Goal: Transaction & Acquisition: Download file/media

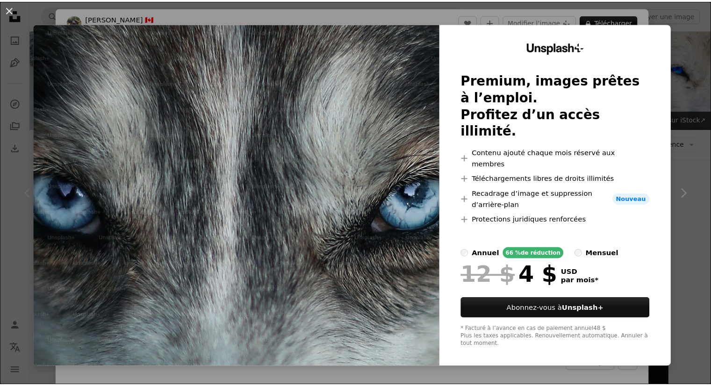
scroll to position [93, 0]
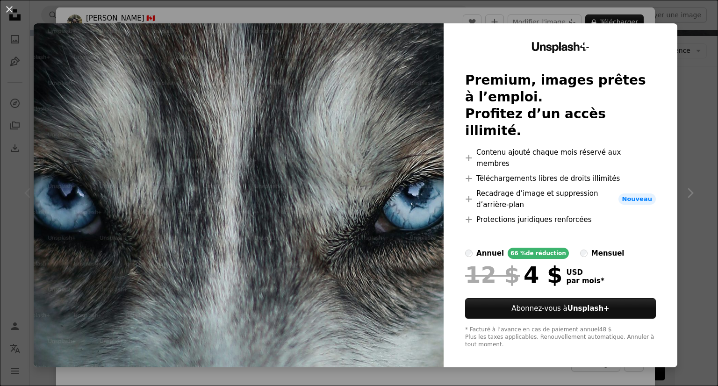
click at [283, 199] on img at bounding box center [239, 195] width 410 height 344
click at [6, 11] on button "An X shape" at bounding box center [9, 9] width 11 height 11
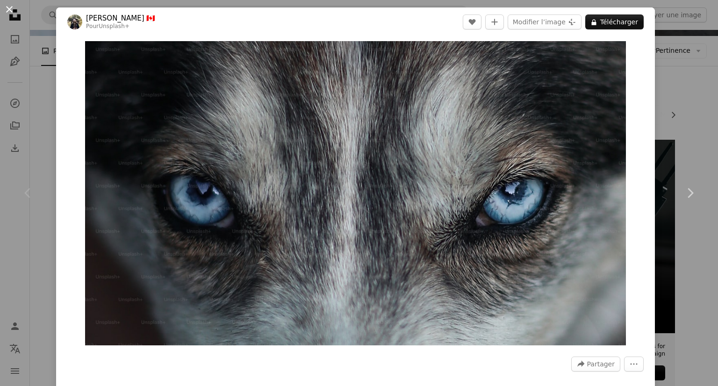
click at [12, 10] on button "An X shape" at bounding box center [9, 9] width 11 height 11
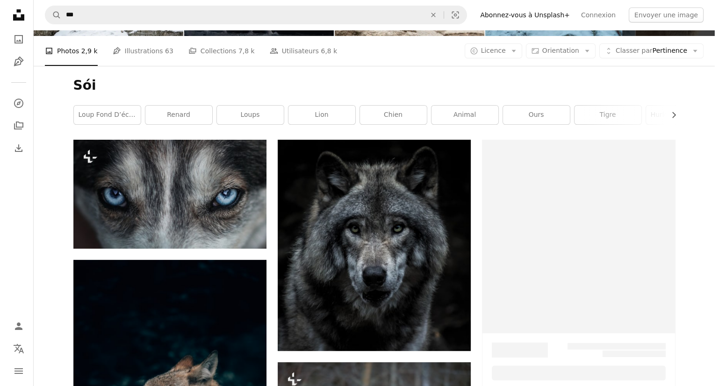
scroll to position [467, 0]
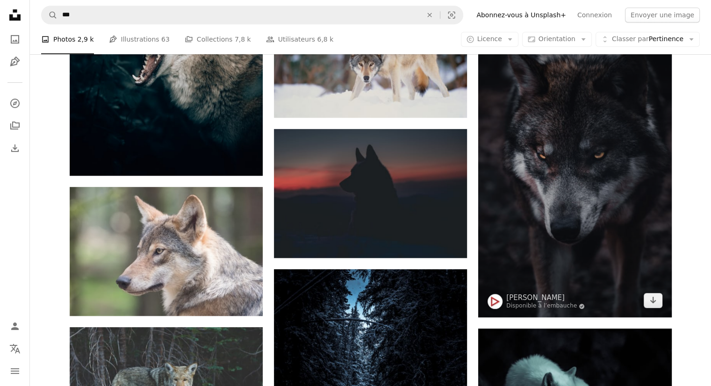
click at [541, 188] on img at bounding box center [574, 173] width 193 height 290
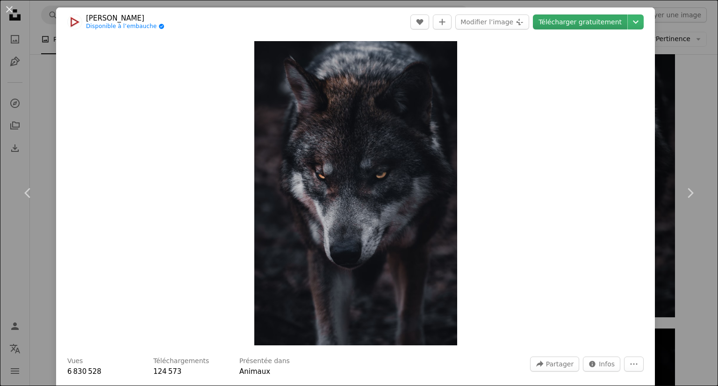
click at [549, 21] on link "Télécharger gratuitement" at bounding box center [580, 21] width 94 height 15
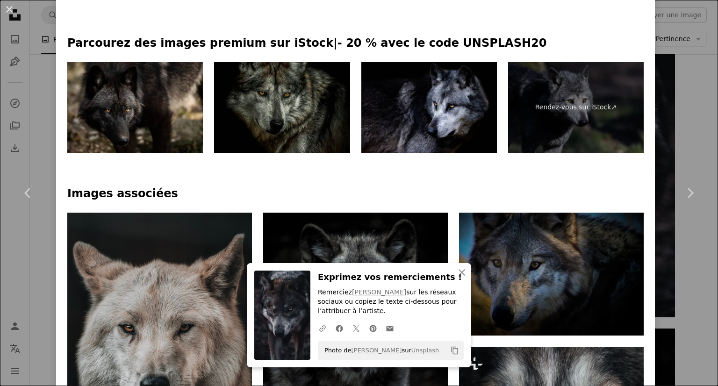
scroll to position [467, 0]
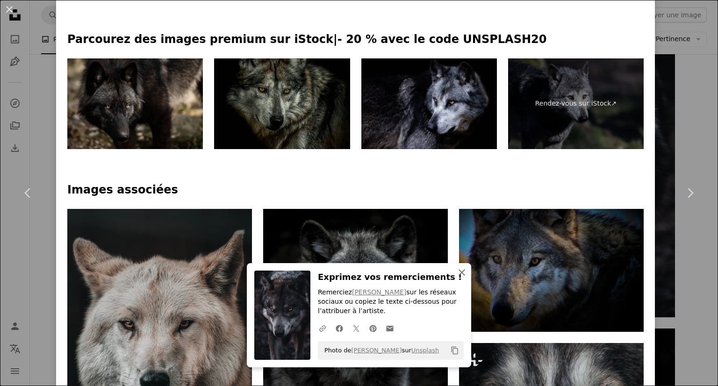
click at [464, 269] on button "An X shape Fermer" at bounding box center [461, 272] width 19 height 19
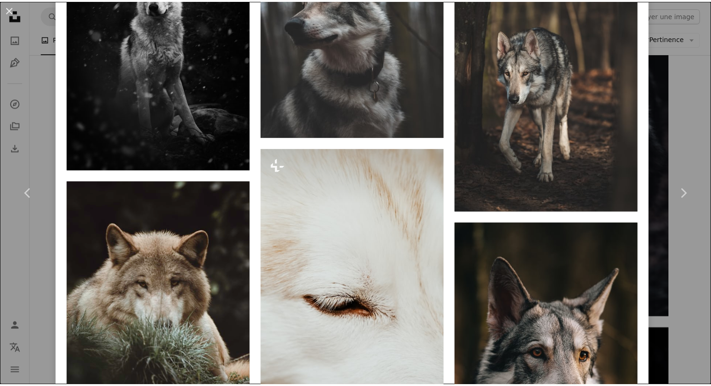
scroll to position [1542, 0]
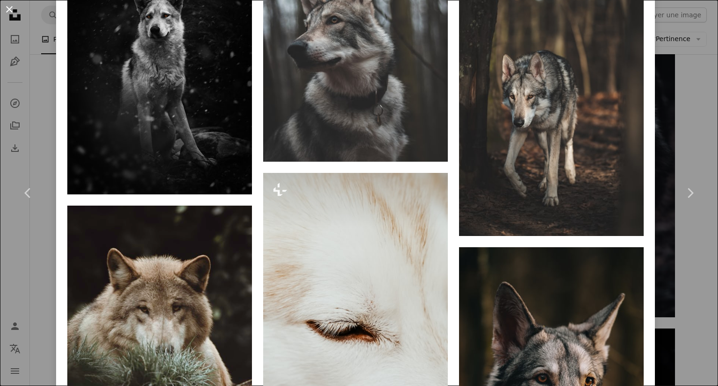
click at [9, 11] on button "An X shape" at bounding box center [9, 9] width 11 height 11
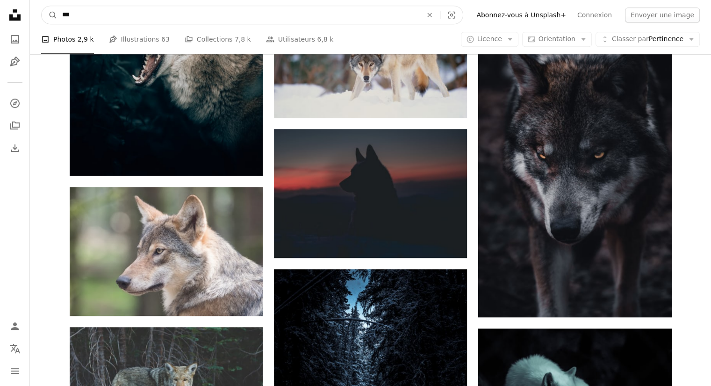
click at [185, 17] on input "***" at bounding box center [238, 15] width 362 height 18
type input "*"
type input "**********"
click button "A magnifying glass" at bounding box center [50, 15] width 16 height 18
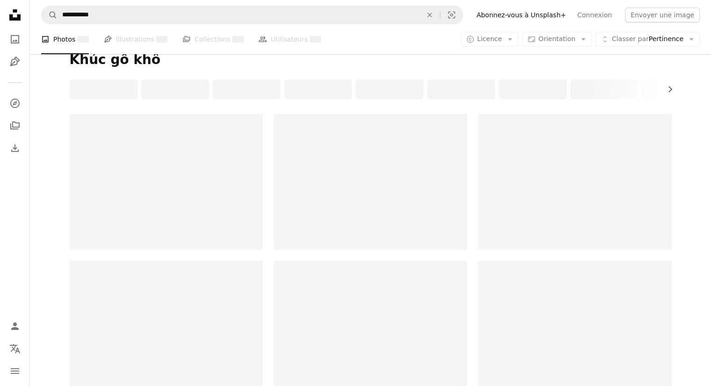
scroll to position [140, 0]
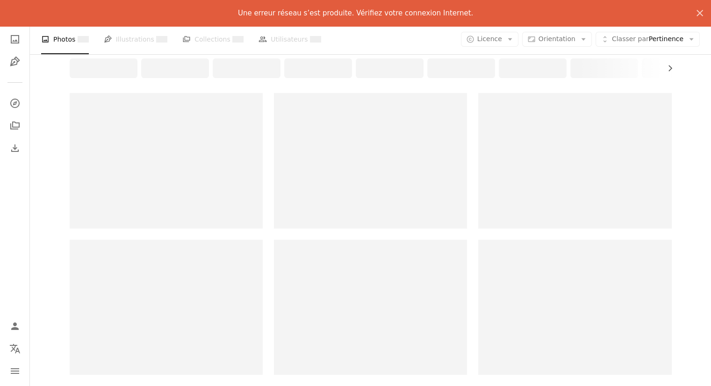
click at [288, 19] on div "Une erreur réseau s’est produite. Vérifiez votre connexion Internet. An X shape" at bounding box center [355, 13] width 711 height 26
click at [294, 13] on p "Une erreur réseau s’est produite. Vérifiez votre connexion Internet." at bounding box center [355, 12] width 235 height 11
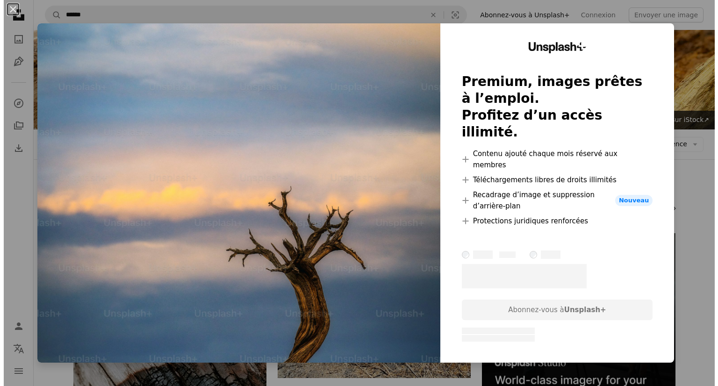
scroll to position [1075, 0]
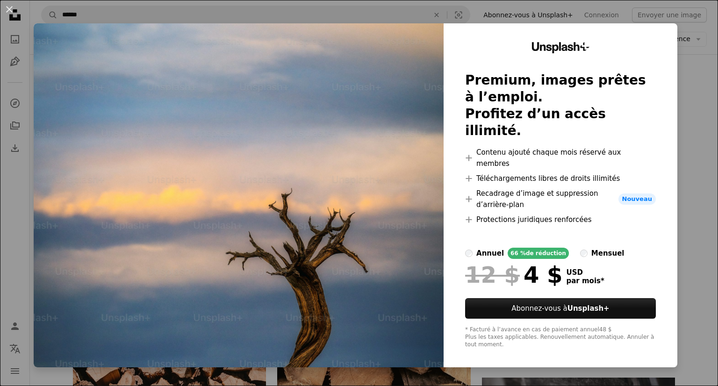
click at [682, 40] on div "An X shape Unsplash+ Premium, images prêtes à l’emploi. Profitez d’un accès ill…" at bounding box center [359, 193] width 718 height 386
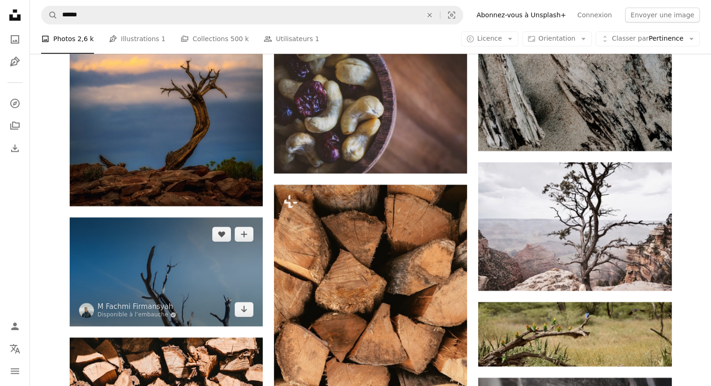
click at [146, 276] on img at bounding box center [166, 271] width 193 height 108
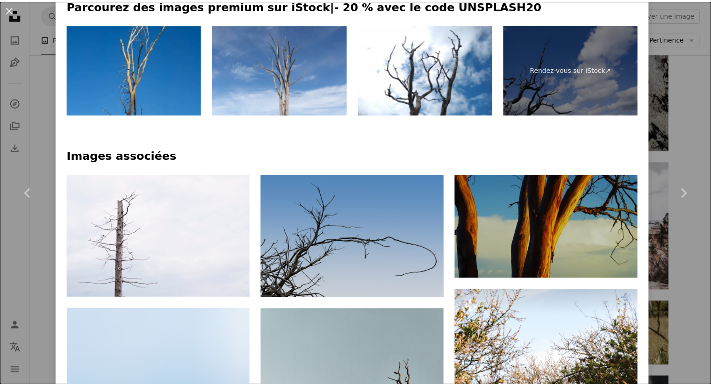
scroll to position [314, 0]
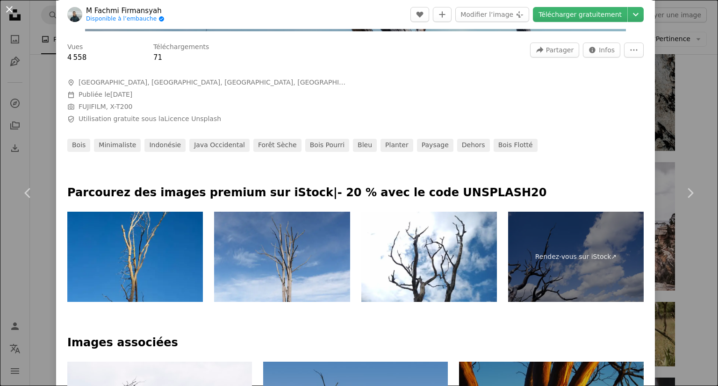
click at [11, 4] on button "An X shape" at bounding box center [9, 9] width 11 height 11
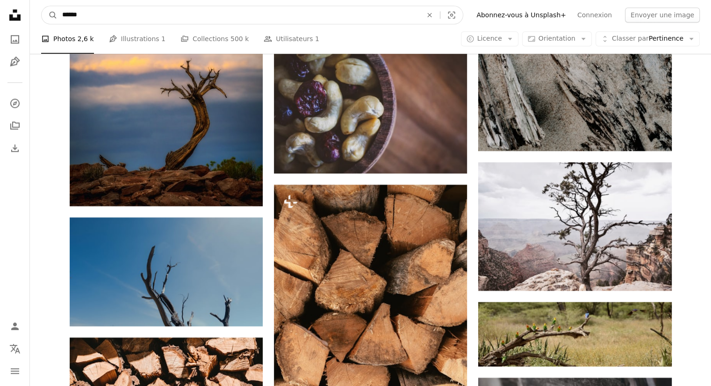
click at [147, 15] on input "******" at bounding box center [238, 15] width 362 height 18
type input "*"
type input "*******"
click button "A magnifying glass" at bounding box center [50, 15] width 16 height 18
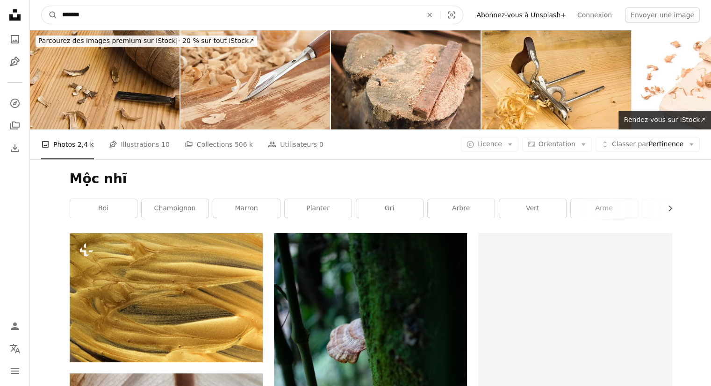
click at [64, 14] on input "*******" at bounding box center [238, 15] width 362 height 18
type input "**********"
click button "A magnifying glass" at bounding box center [50, 15] width 16 height 18
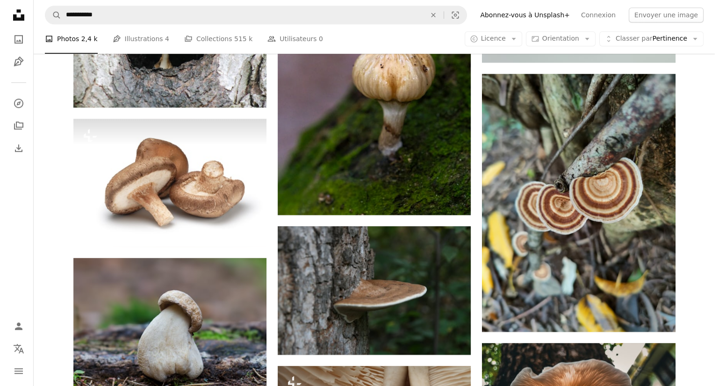
scroll to position [841, 0]
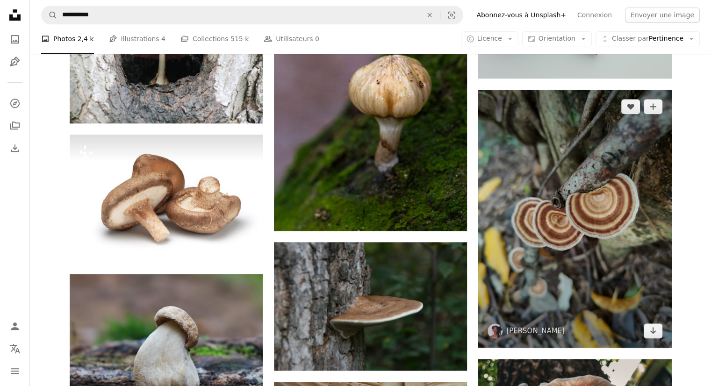
click at [593, 223] on img at bounding box center [574, 218] width 193 height 257
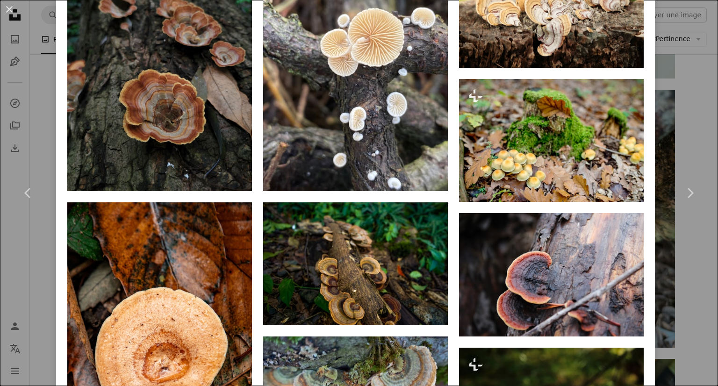
scroll to position [794, 0]
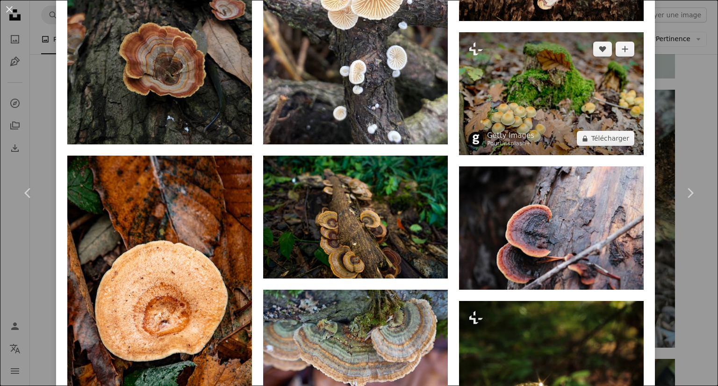
click at [587, 79] on img at bounding box center [551, 93] width 185 height 123
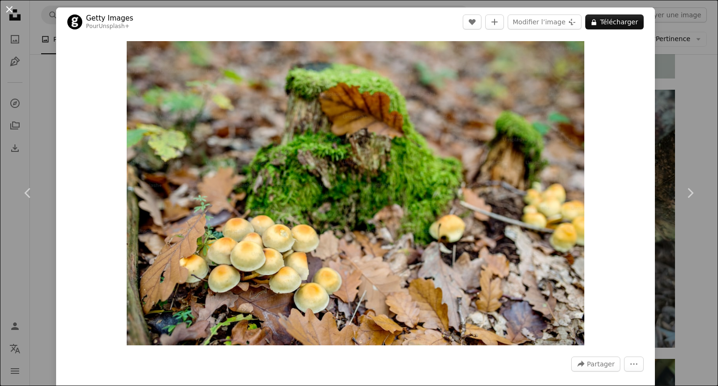
click at [14, 6] on button "An X shape" at bounding box center [9, 9] width 11 height 11
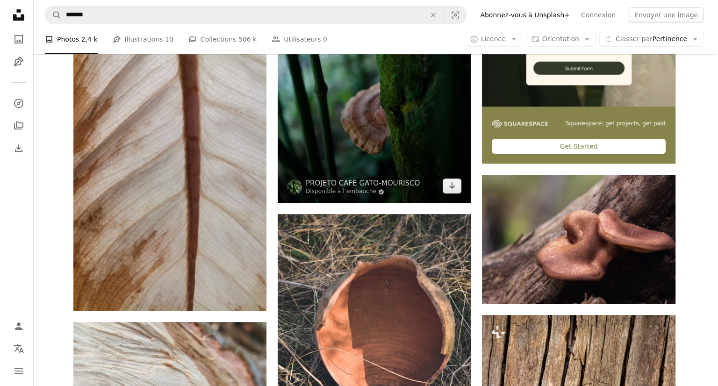
scroll to position [327, 0]
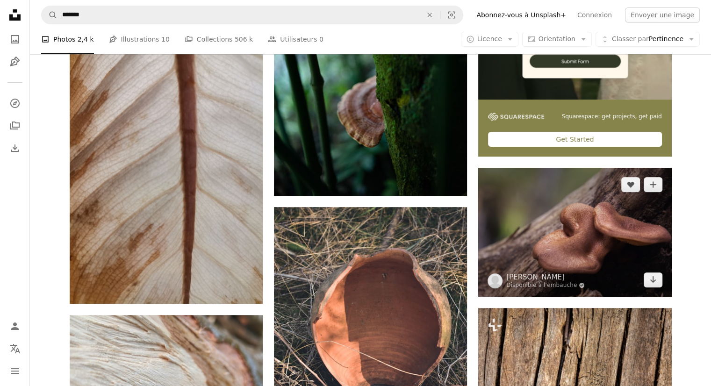
click at [649, 251] on img at bounding box center [574, 232] width 193 height 128
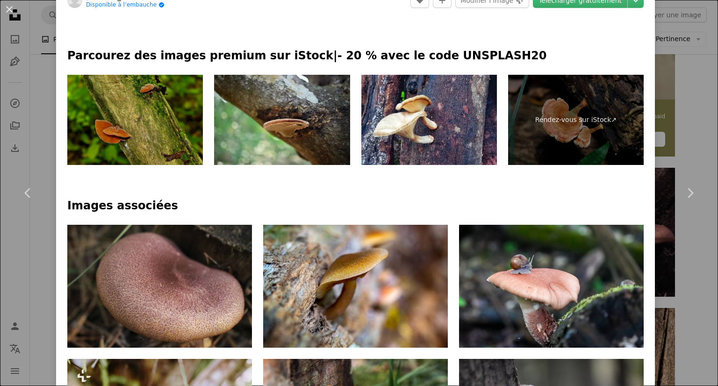
scroll to position [467, 0]
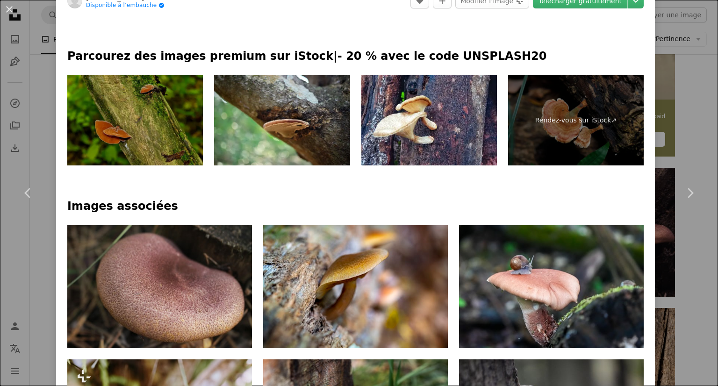
click at [117, 131] on img at bounding box center [134, 120] width 135 height 91
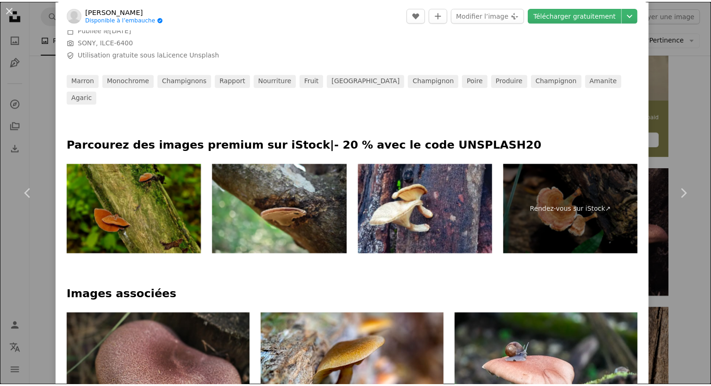
scroll to position [374, 0]
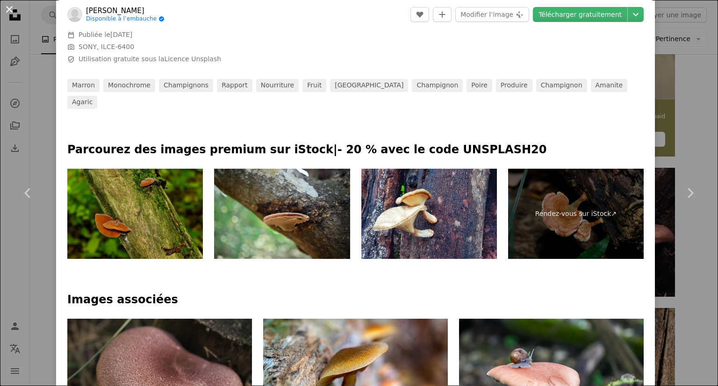
click at [7, 6] on button "An X shape" at bounding box center [9, 9] width 11 height 11
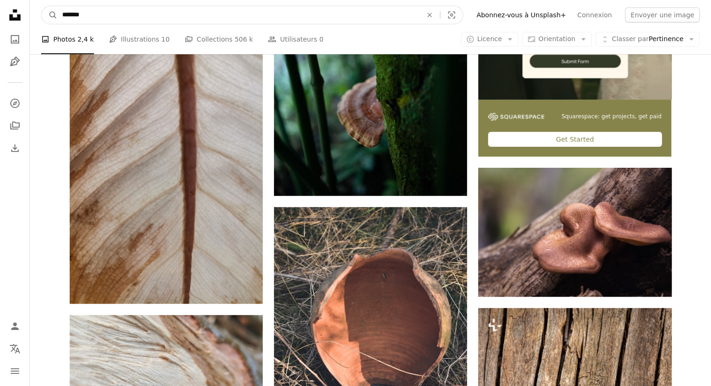
click at [170, 14] on input "*******" at bounding box center [238, 15] width 362 height 18
click at [440, 17] on icon "An X shape" at bounding box center [429, 14] width 21 height 7
type input "*******"
click at [42, 6] on button "A magnifying glass" at bounding box center [50, 15] width 16 height 18
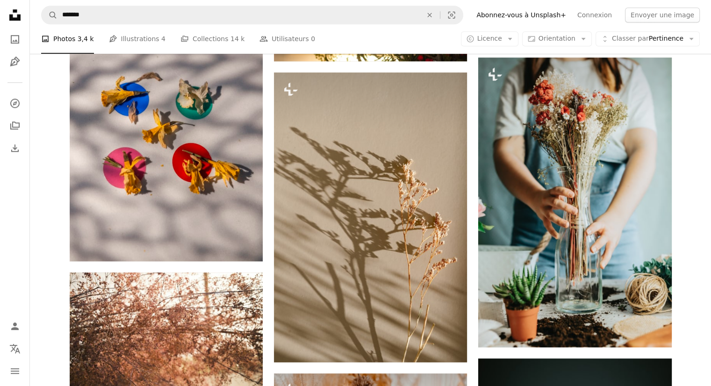
scroll to position [981, 0]
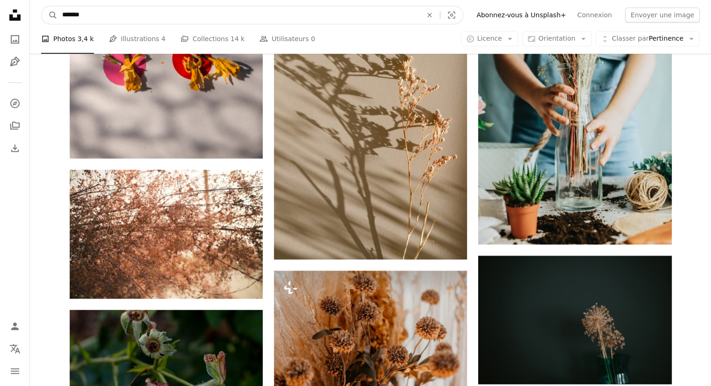
click at [200, 10] on input "*******" at bounding box center [238, 15] width 362 height 18
type input "******"
click button "A magnifying glass" at bounding box center [50, 15] width 16 height 18
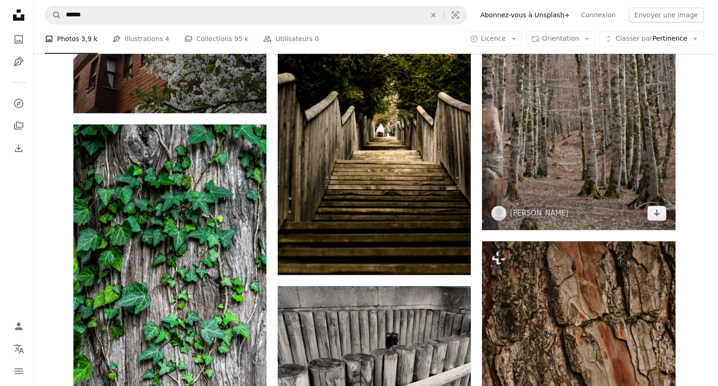
scroll to position [841, 0]
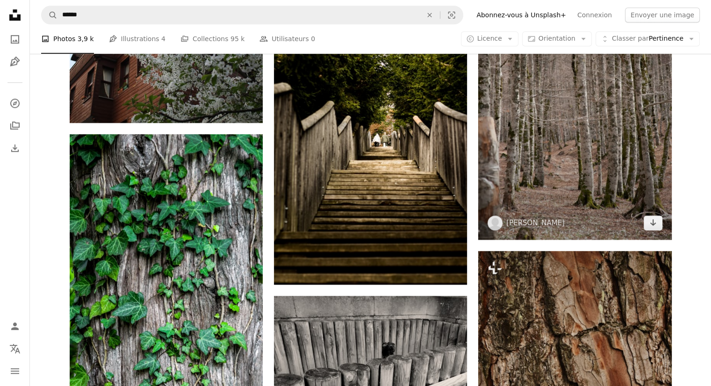
click at [580, 94] on img at bounding box center [574, 95] width 193 height 290
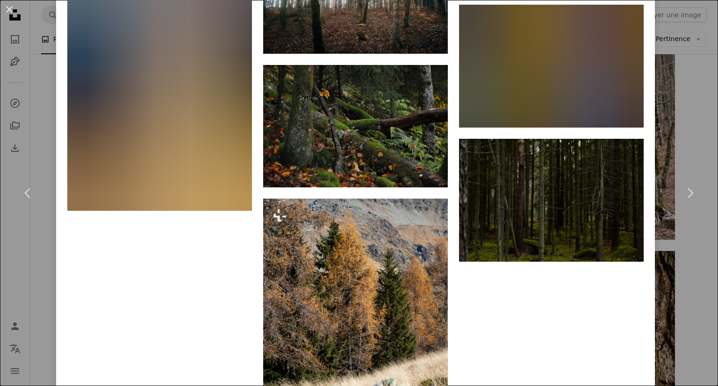
scroll to position [3037, 0]
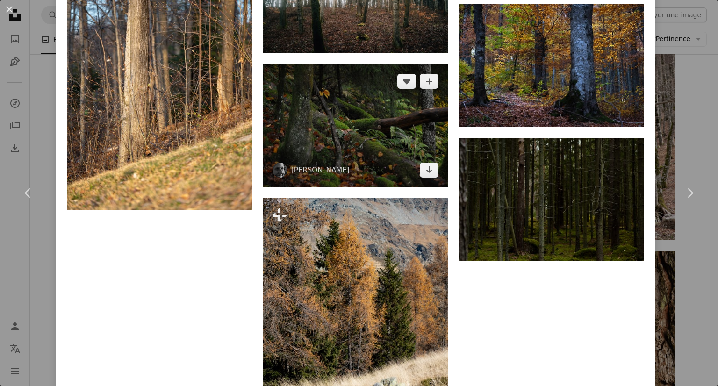
click at [300, 102] on img at bounding box center [355, 125] width 185 height 122
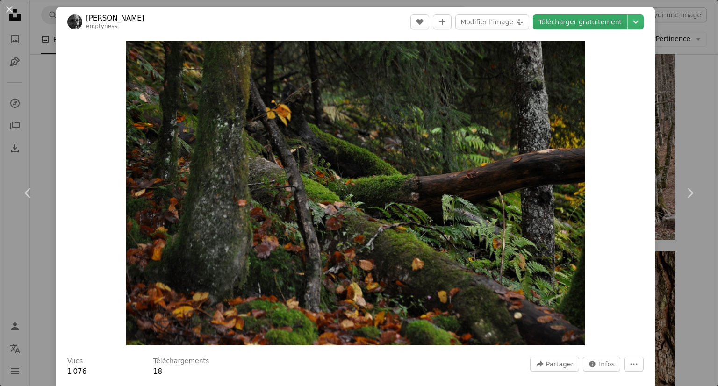
drag, startPoint x: 572, startPoint y: 21, endPoint x: 551, endPoint y: 60, distance: 43.9
click at [572, 21] on link "Télécharger gratuitement" at bounding box center [580, 21] width 94 height 15
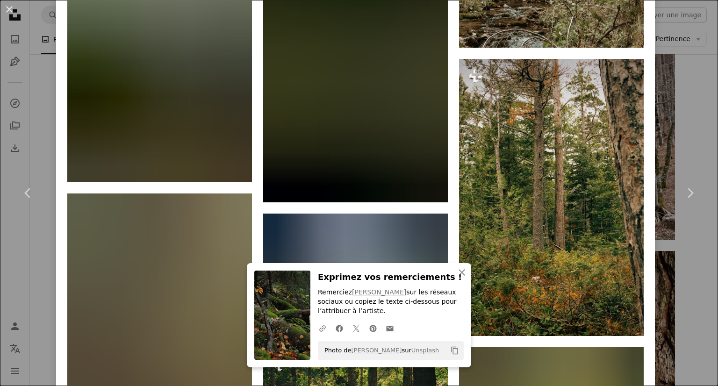
scroll to position [1028, 0]
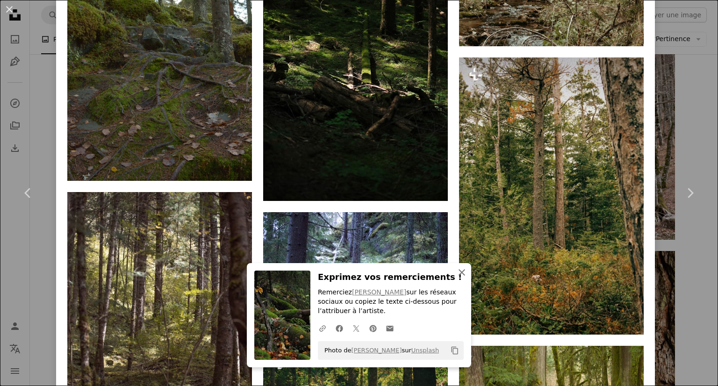
click at [460, 264] on button "An X shape Fermer" at bounding box center [461, 272] width 19 height 19
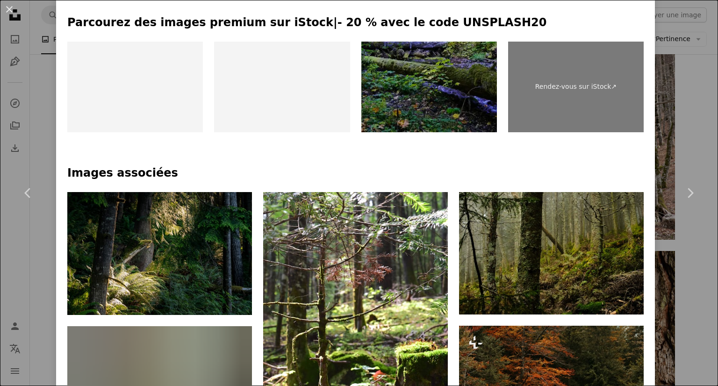
scroll to position [467, 0]
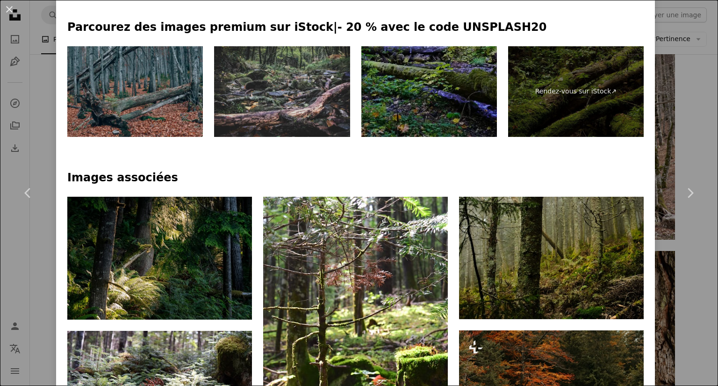
click at [138, 97] on img at bounding box center [134, 91] width 135 height 91
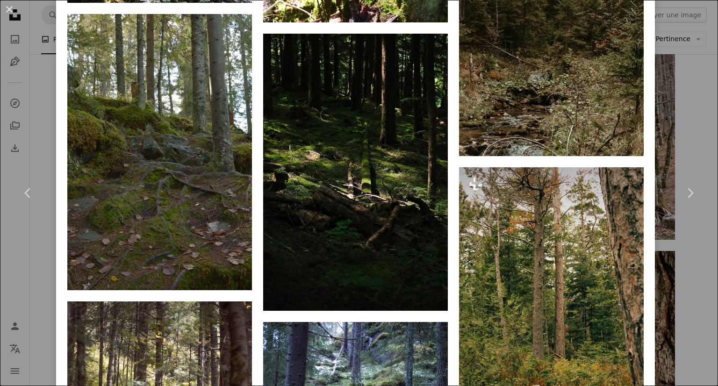
scroll to position [934, 0]
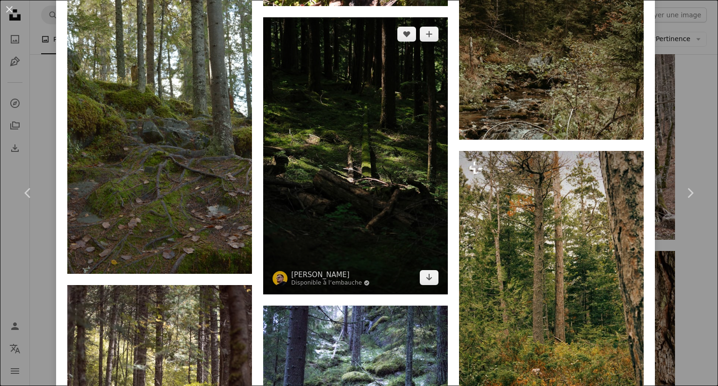
click at [290, 141] on img at bounding box center [355, 155] width 185 height 277
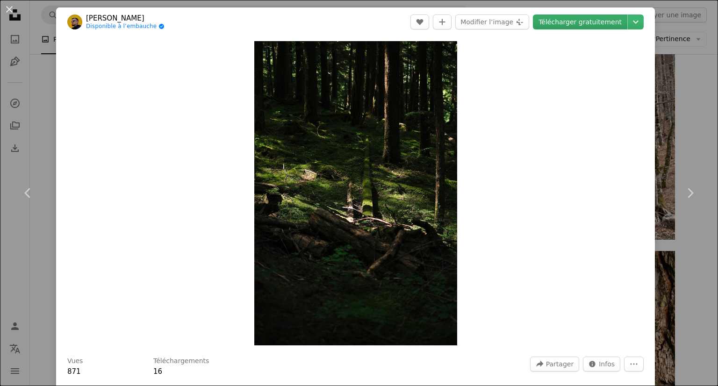
click at [596, 25] on link "Télécharger gratuitement" at bounding box center [580, 21] width 94 height 15
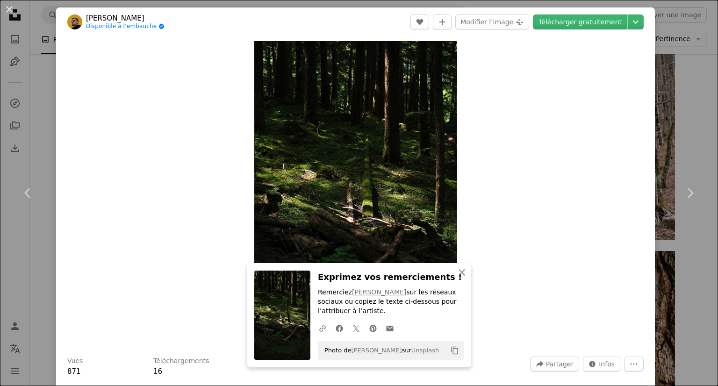
scroll to position [234, 0]
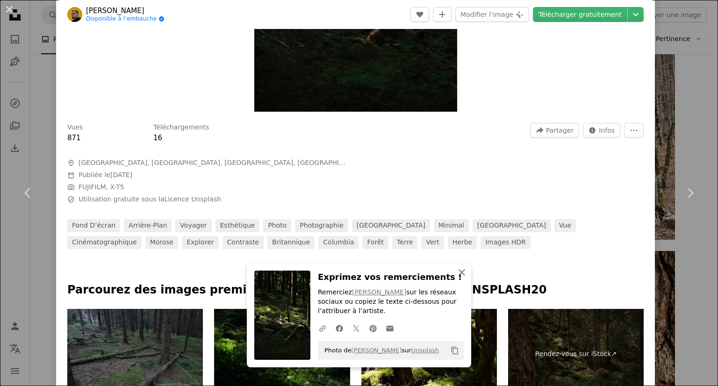
click at [461, 271] on icon "An X shape" at bounding box center [461, 272] width 11 height 11
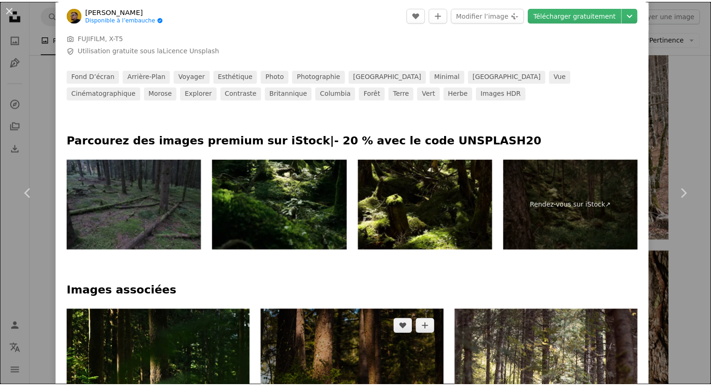
scroll to position [280, 0]
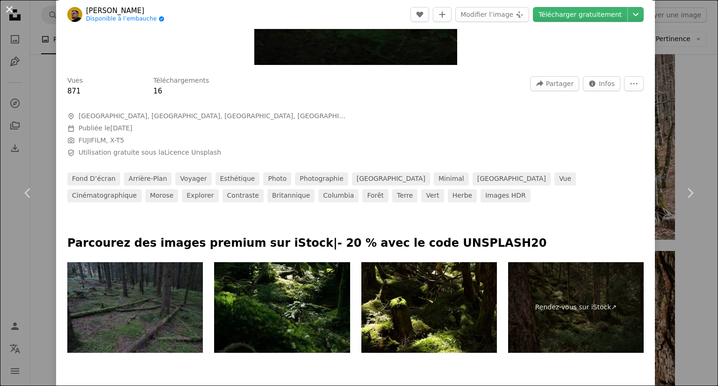
click at [15, 8] on button "An X shape" at bounding box center [9, 9] width 11 height 11
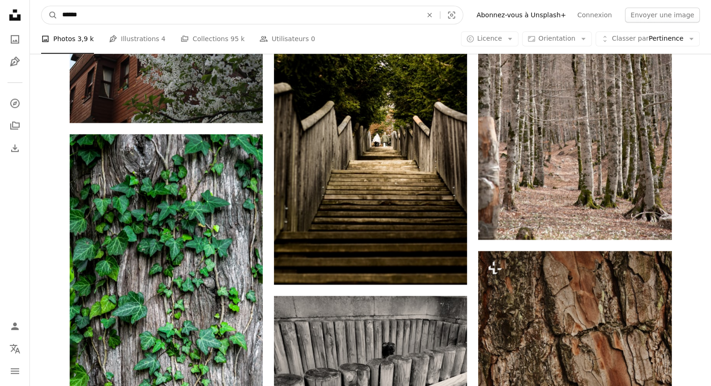
click at [86, 18] on input "******" at bounding box center [238, 15] width 362 height 18
type input "*"
type input "***"
click at [42, 6] on button "A magnifying glass" at bounding box center [50, 15] width 16 height 18
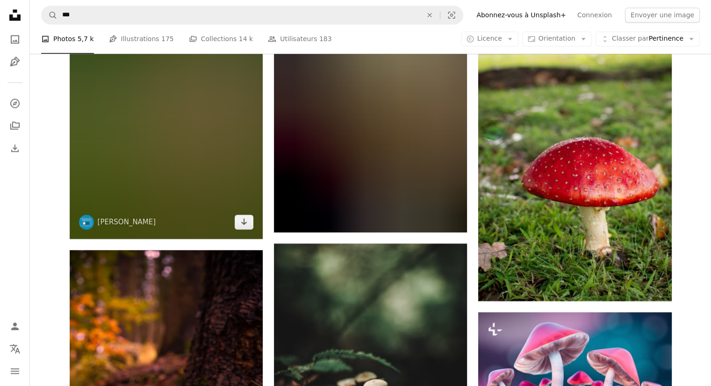
scroll to position [1355, 0]
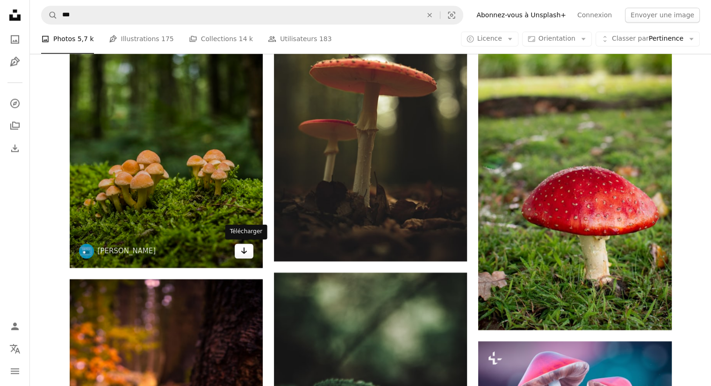
click at [243, 243] on link "Arrow pointing down" at bounding box center [244, 250] width 19 height 15
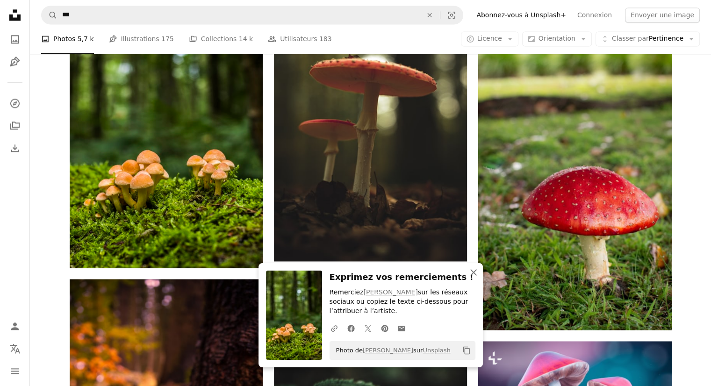
click at [471, 269] on icon "An X shape" at bounding box center [473, 272] width 11 height 11
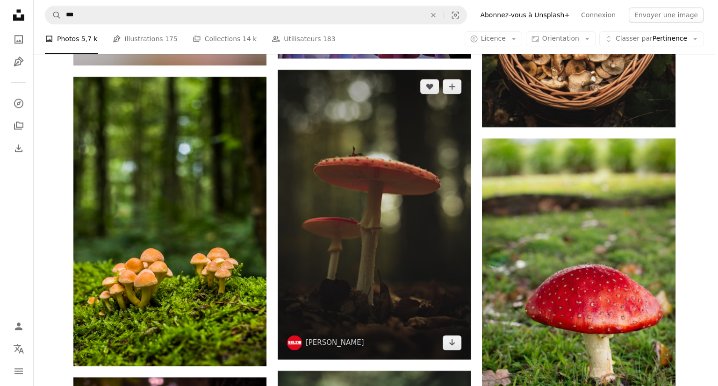
scroll to position [1261, 0]
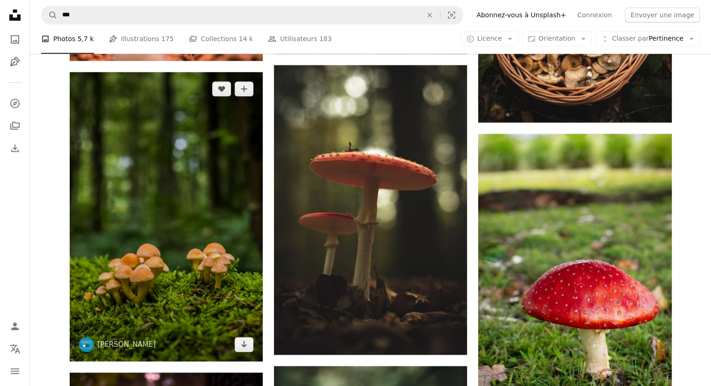
click at [237, 173] on img at bounding box center [166, 216] width 193 height 289
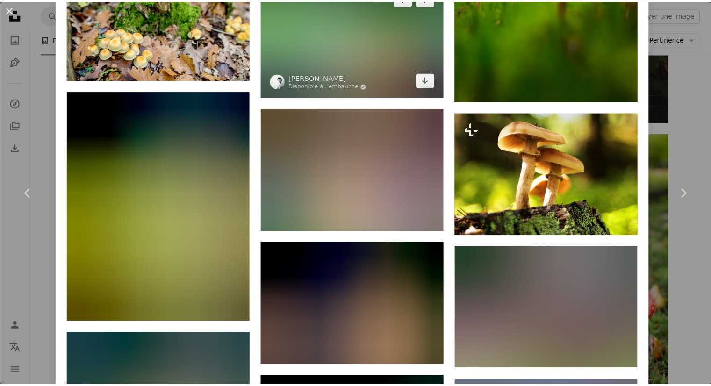
scroll to position [654, 0]
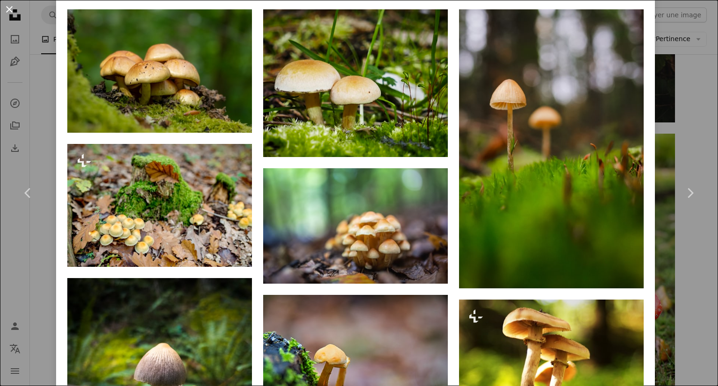
click at [13, 15] on button "An X shape" at bounding box center [9, 9] width 11 height 11
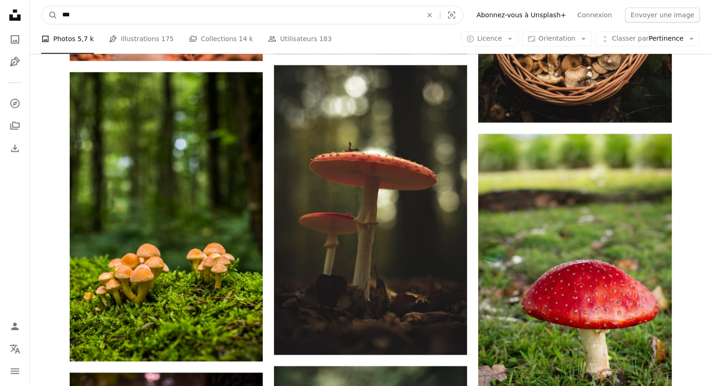
click at [80, 18] on input "***" at bounding box center [238, 15] width 362 height 18
type input "**********"
click at [42, 6] on button "A magnifying glass" at bounding box center [50, 15] width 16 height 18
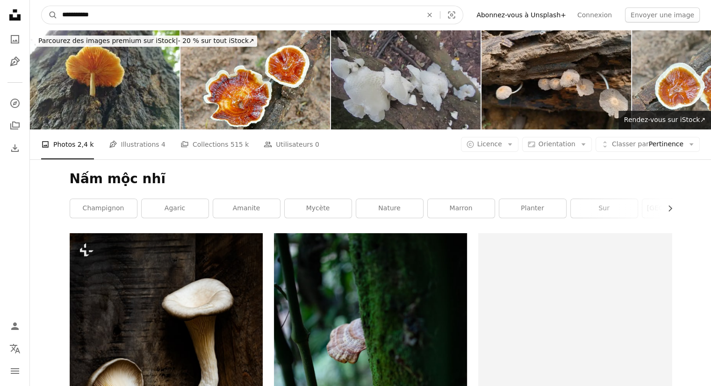
click at [331, 21] on input "**********" at bounding box center [238, 15] width 362 height 18
type input "*******"
click button "A magnifying glass" at bounding box center [50, 15] width 16 height 18
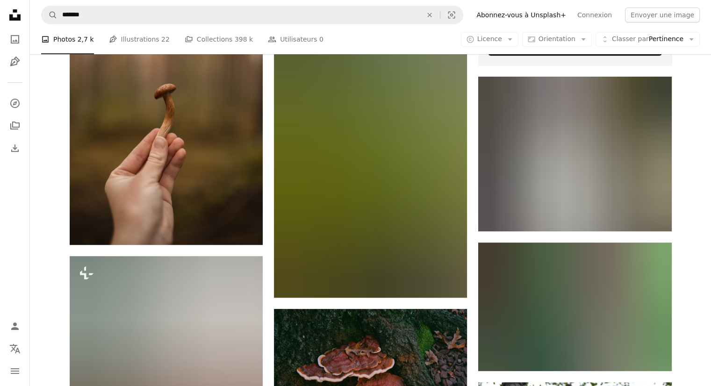
scroll to position [420, 0]
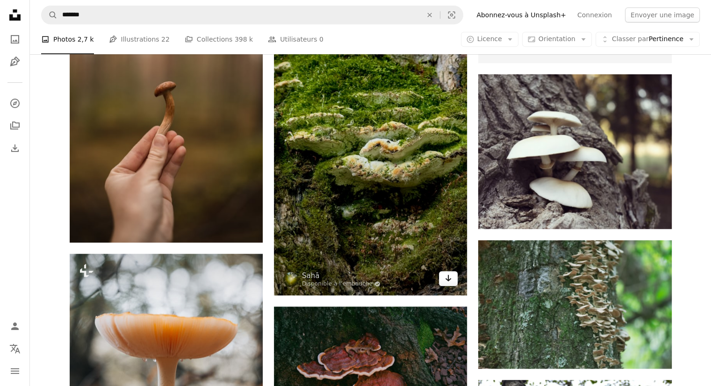
click at [449, 274] on icon "Arrow pointing down" at bounding box center [447, 277] width 7 height 11
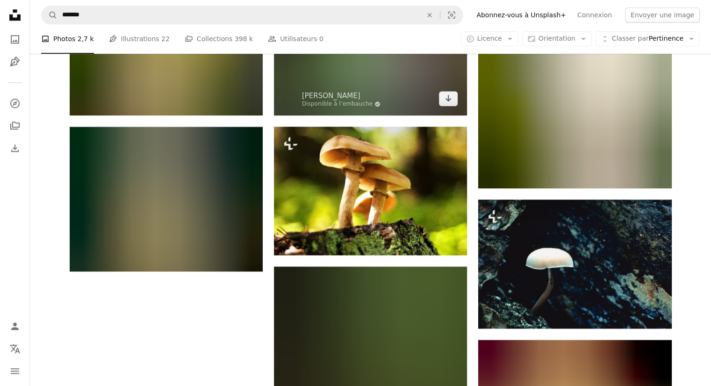
scroll to position [1075, 0]
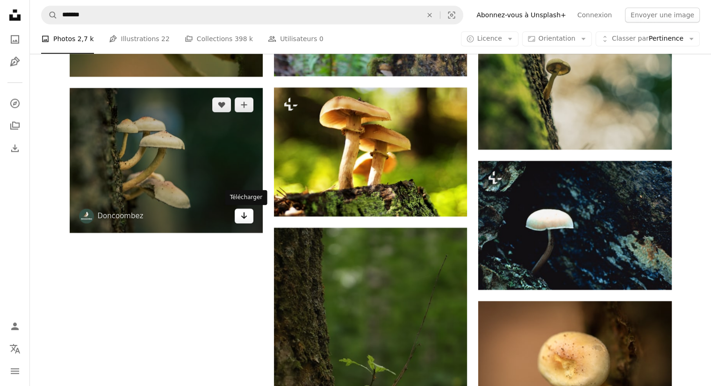
click at [250, 209] on link "Arrow pointing down" at bounding box center [244, 215] width 19 height 15
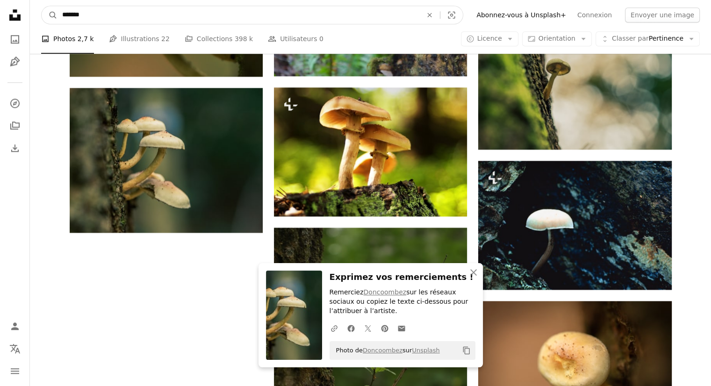
click at [346, 20] on input "*******" at bounding box center [238, 15] width 362 height 18
click at [440, 14] on icon "An X shape" at bounding box center [429, 14] width 21 height 7
type input "**********"
click button "A magnifying glass" at bounding box center [50, 15] width 16 height 18
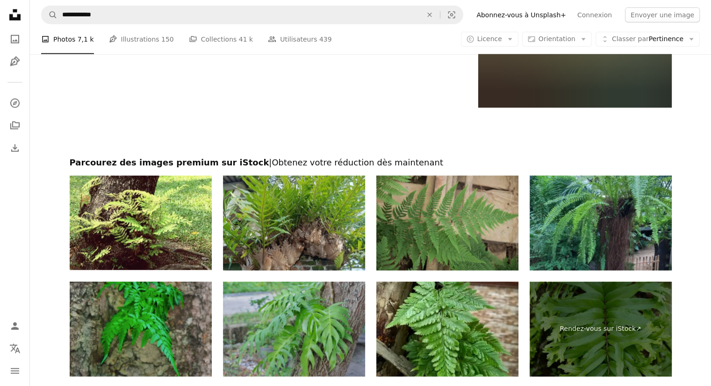
scroll to position [2277, 0]
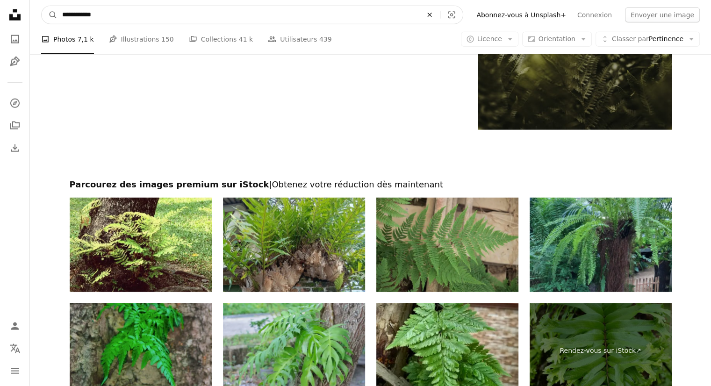
click at [440, 18] on icon "An X shape" at bounding box center [429, 14] width 21 height 7
type input "*******"
click button "A magnifying glass" at bounding box center [50, 15] width 16 height 18
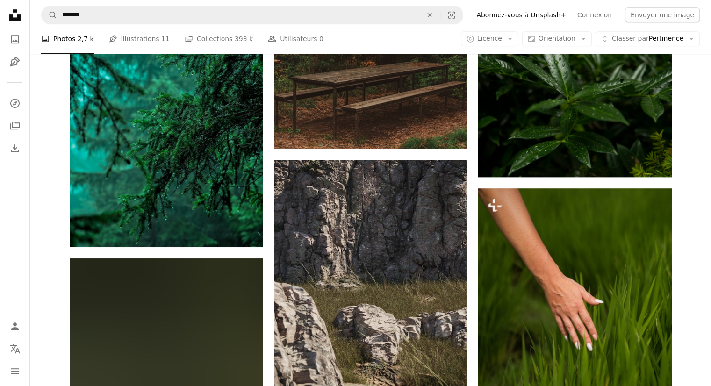
scroll to position [794, 0]
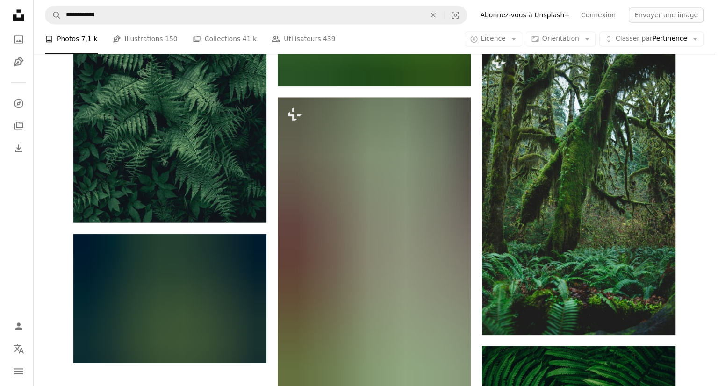
scroll to position [1483, 0]
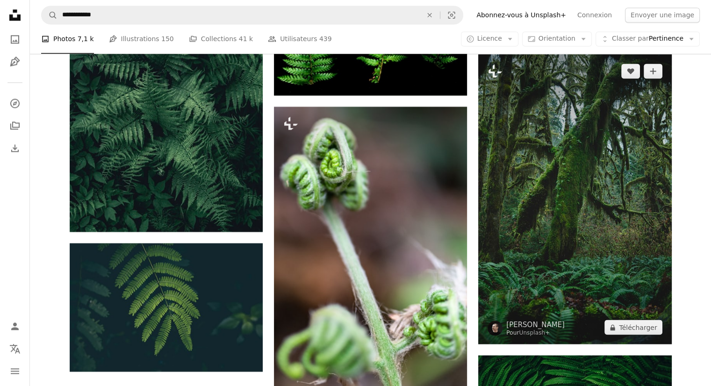
click at [527, 205] on img at bounding box center [574, 199] width 193 height 290
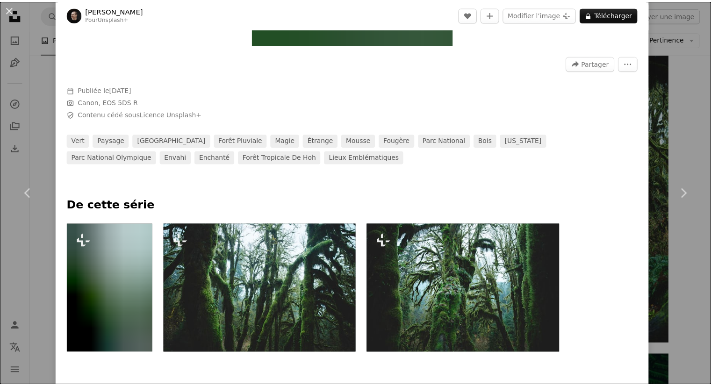
scroll to position [234, 0]
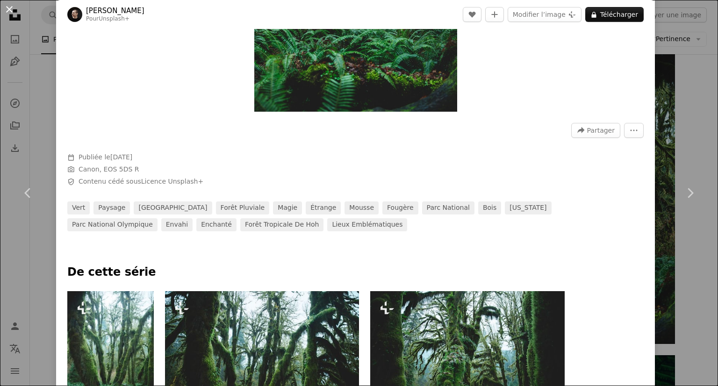
click at [14, 13] on button "An X shape" at bounding box center [9, 9] width 11 height 11
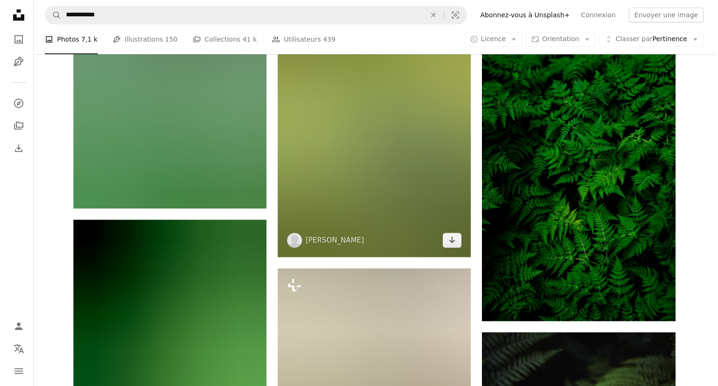
scroll to position [561, 0]
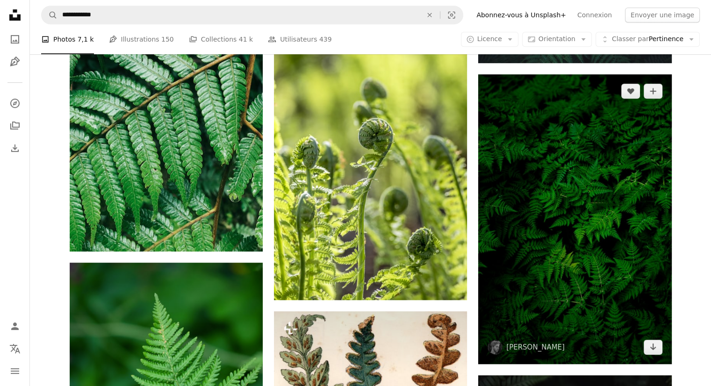
click at [536, 286] on img at bounding box center [574, 219] width 193 height 290
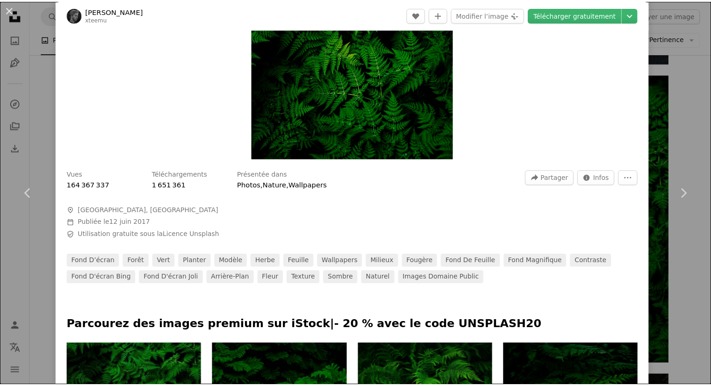
scroll to position [169, 0]
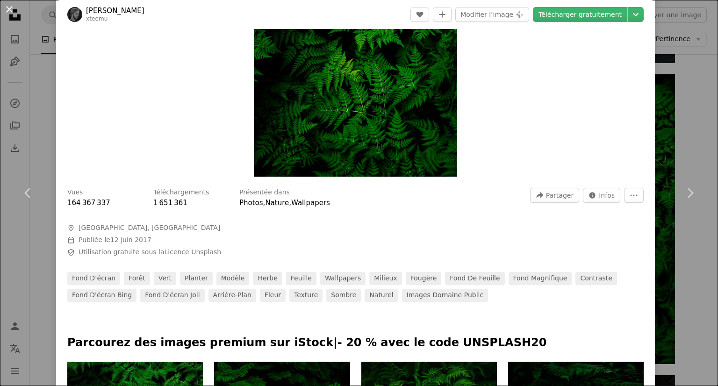
click at [13, 8] on button "An X shape" at bounding box center [9, 9] width 11 height 11
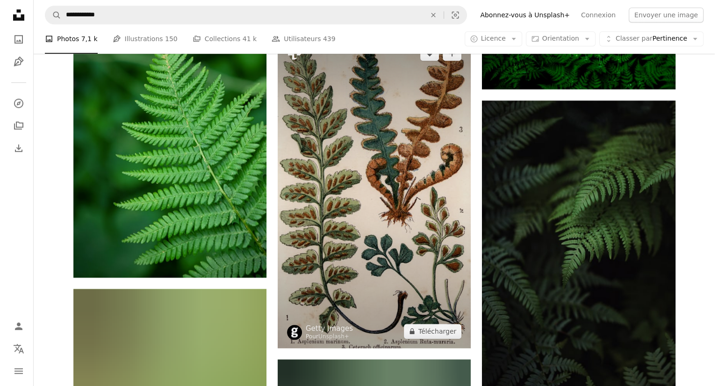
scroll to position [841, 0]
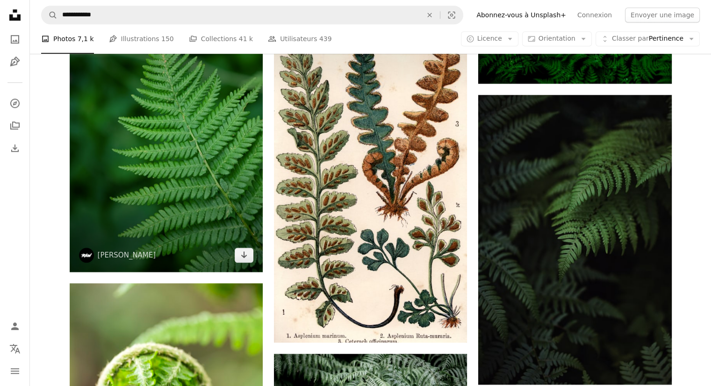
click at [254, 174] on img at bounding box center [166, 127] width 193 height 290
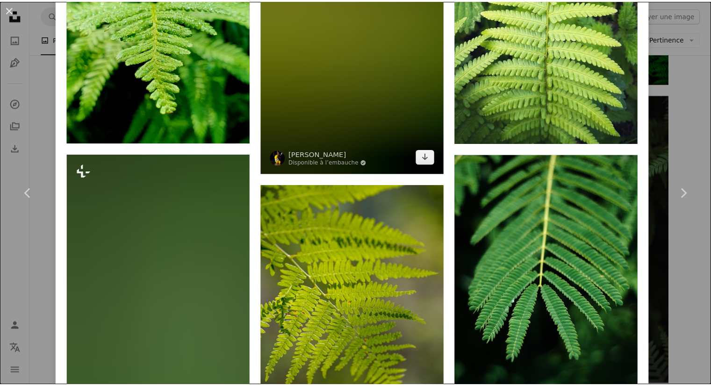
scroll to position [794, 0]
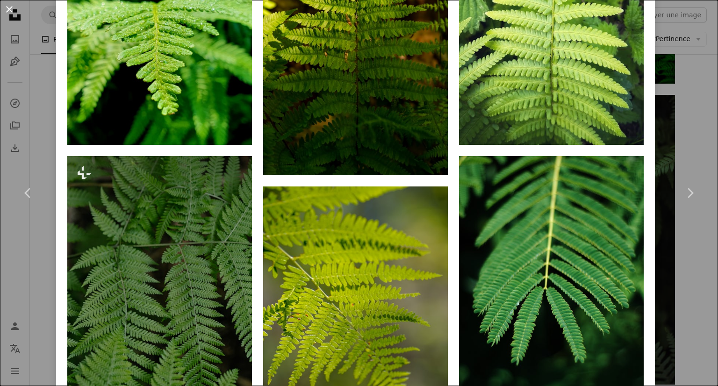
click at [9, 11] on button "An X shape" at bounding box center [9, 9] width 11 height 11
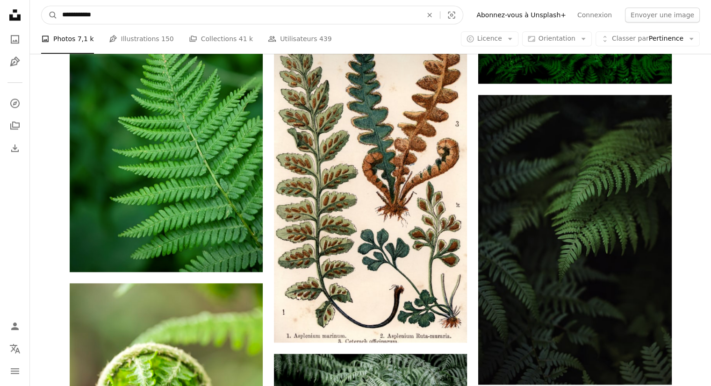
click at [153, 21] on input "**********" at bounding box center [238, 15] width 362 height 18
type input "**********"
click button "A magnifying glass" at bounding box center [50, 15] width 16 height 18
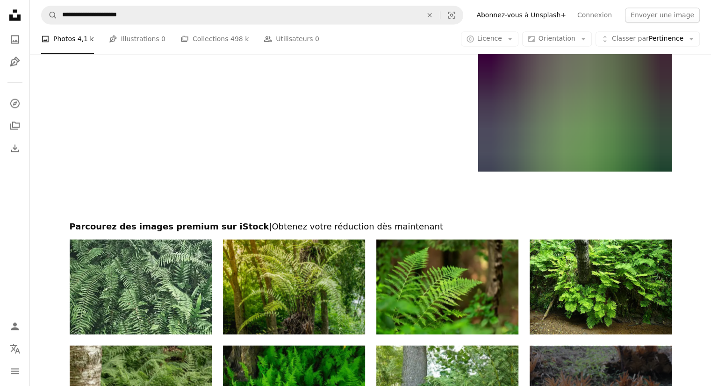
scroll to position [1588, 0]
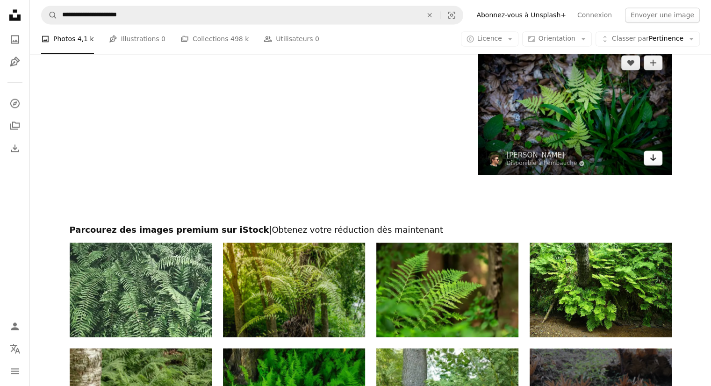
click at [650, 155] on icon "Arrow pointing down" at bounding box center [652, 157] width 7 height 11
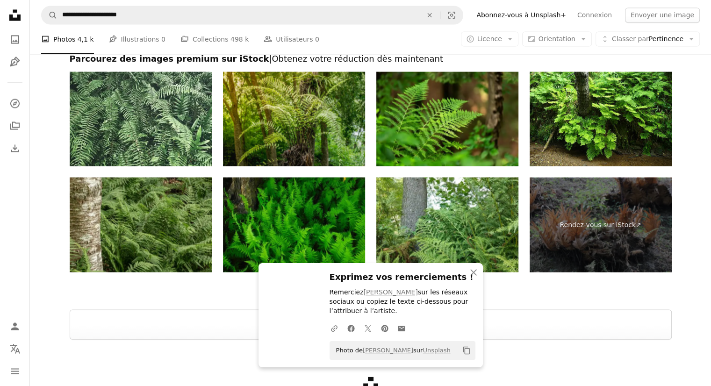
scroll to position [1820, 0]
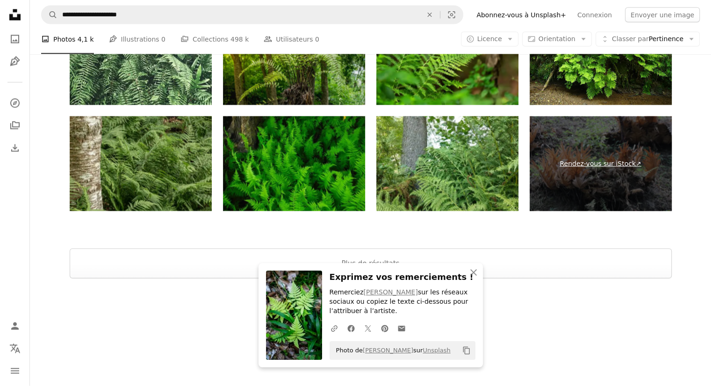
click at [545, 145] on link "Rendez-vous sur iStock ↗" at bounding box center [600, 163] width 142 height 95
click at [579, 157] on link "Rendez-vous sur iStock ↗" at bounding box center [600, 163] width 142 height 95
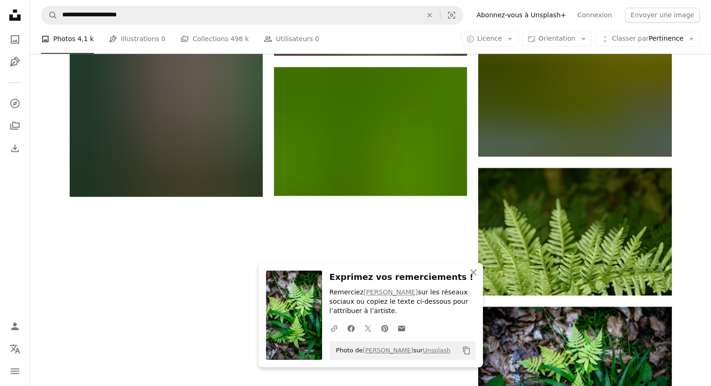
scroll to position [1306, 0]
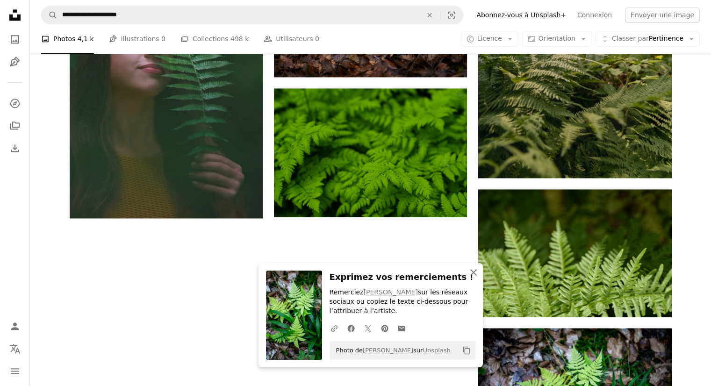
click at [468, 270] on icon "An X shape" at bounding box center [473, 272] width 11 height 11
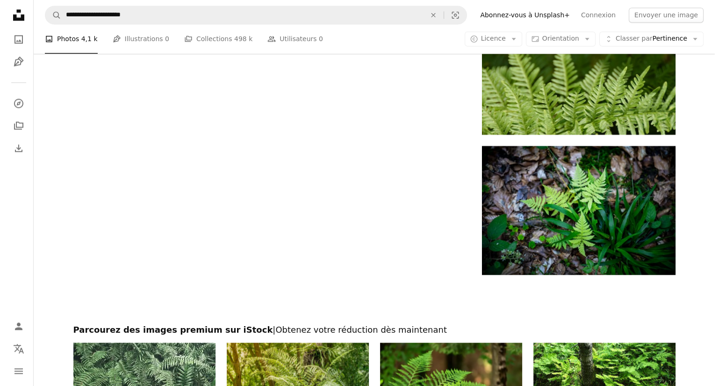
scroll to position [1495, 0]
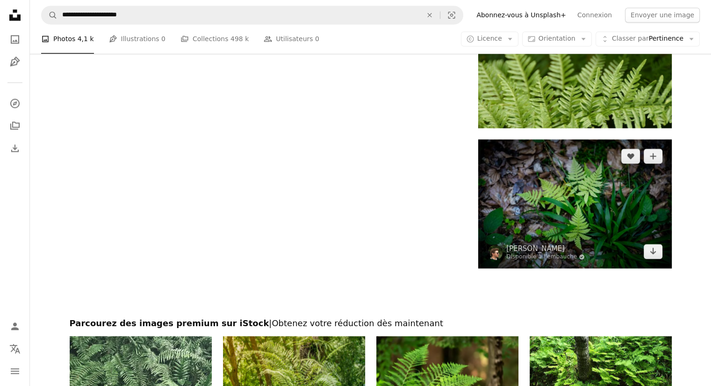
click at [564, 235] on img at bounding box center [574, 203] width 193 height 128
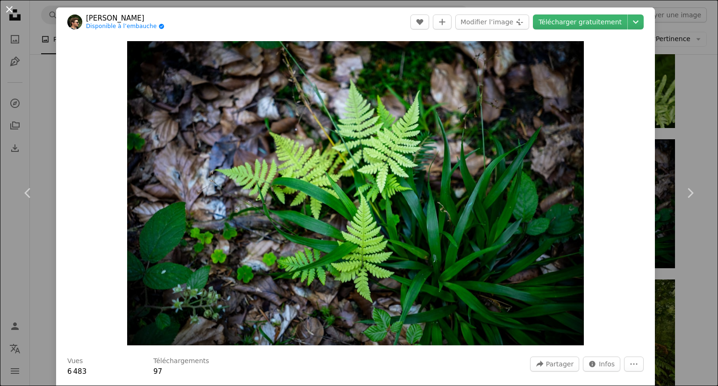
click at [9, 7] on button "An X shape" at bounding box center [9, 9] width 11 height 11
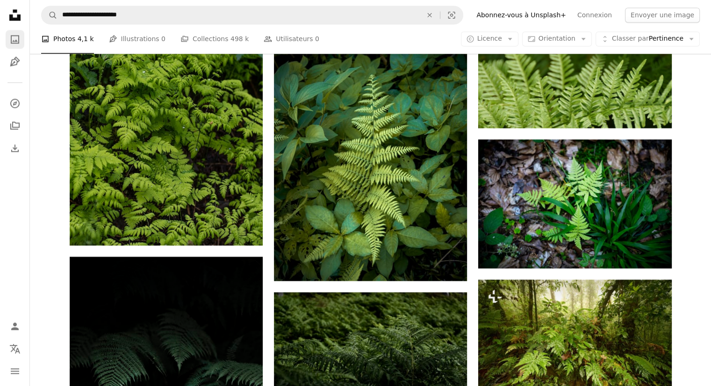
click at [14, 45] on link "A photo" at bounding box center [15, 39] width 19 height 19
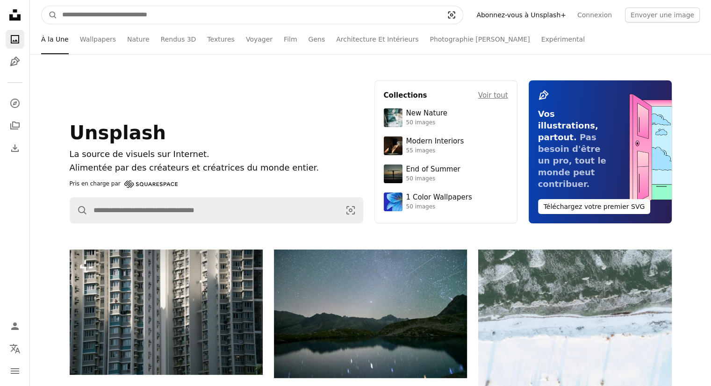
click at [463, 19] on icon "Visual search" at bounding box center [451, 14] width 22 height 9
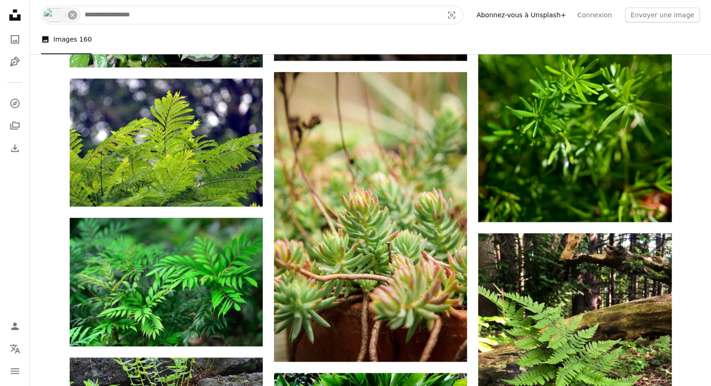
scroll to position [841, 0]
